Goal: Transaction & Acquisition: Purchase product/service

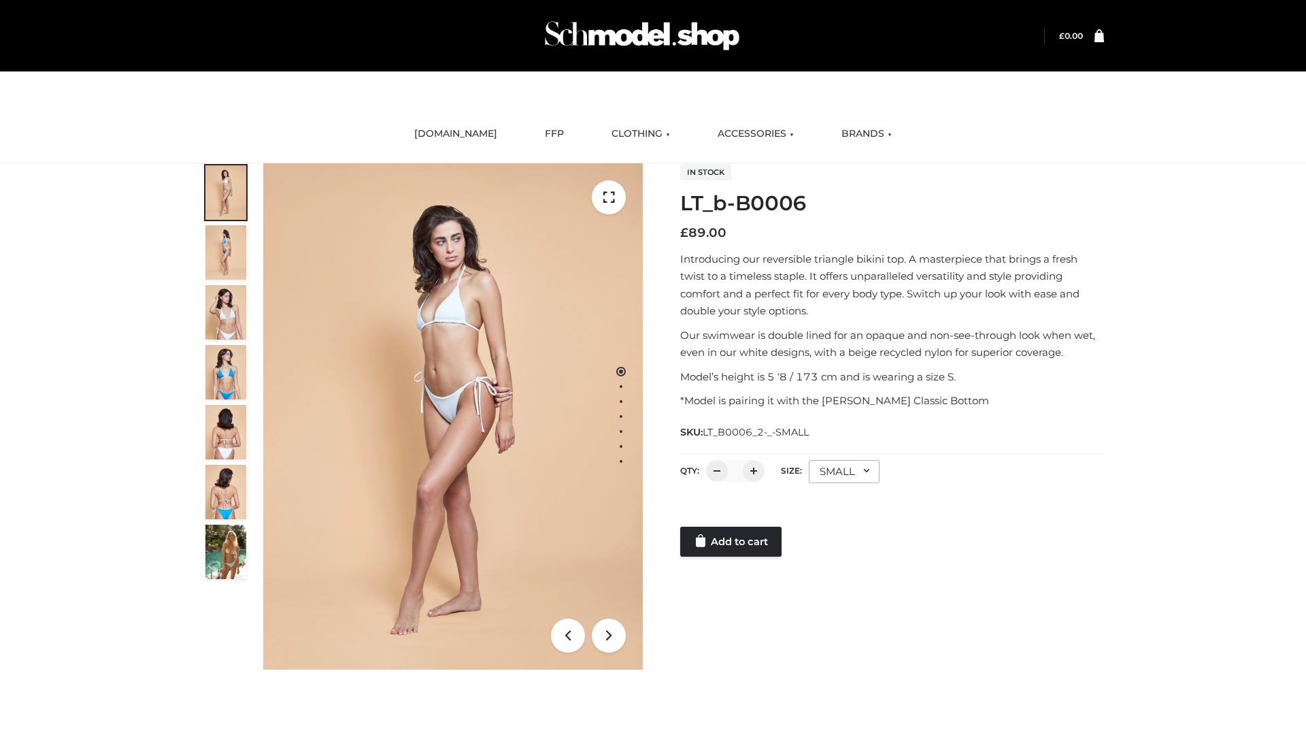
click at [732, 541] on link "Add to cart" at bounding box center [730, 541] width 101 height 30
